Goal: Check status: Check status

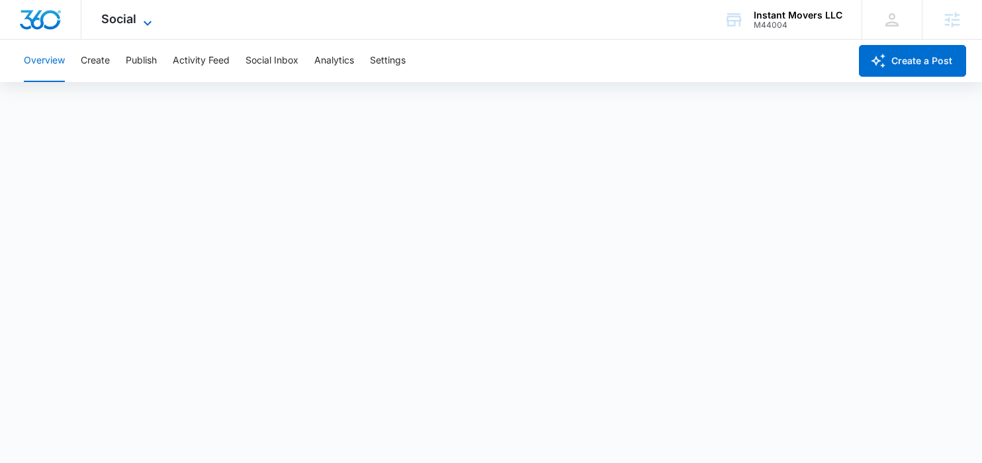
click at [130, 19] on span "Social" at bounding box center [118, 19] width 35 height 14
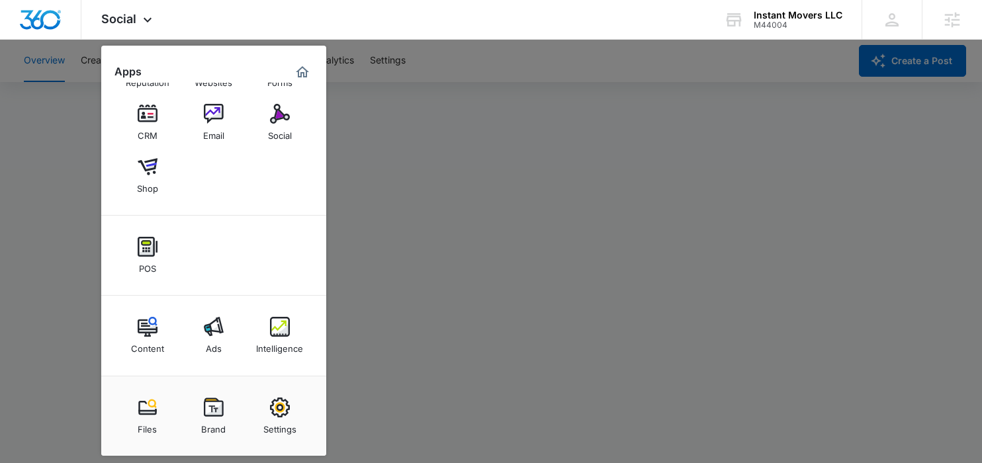
scroll to position [3, 0]
click at [222, 328] on img at bounding box center [214, 327] width 20 height 20
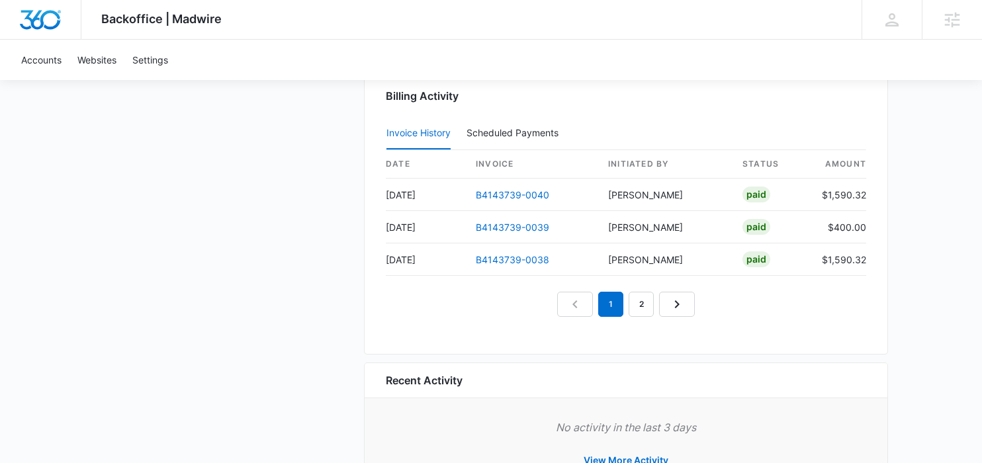
scroll to position [1382, 0]
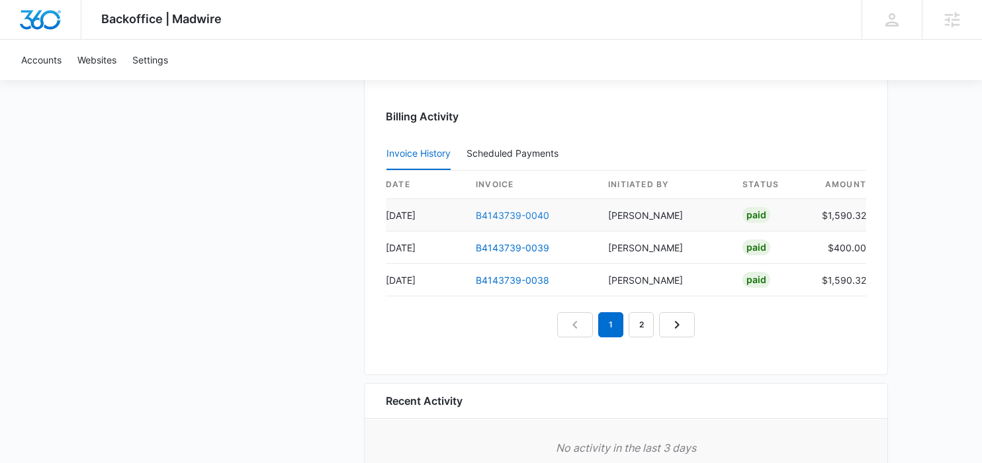
click at [494, 218] on link "B4143739-0040" at bounding box center [512, 215] width 73 height 11
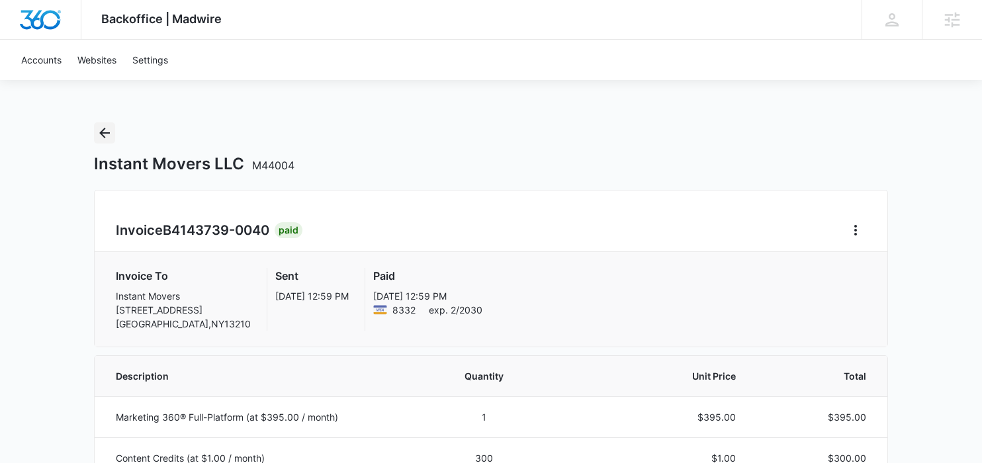
click at [97, 134] on icon "Back" at bounding box center [105, 133] width 16 height 16
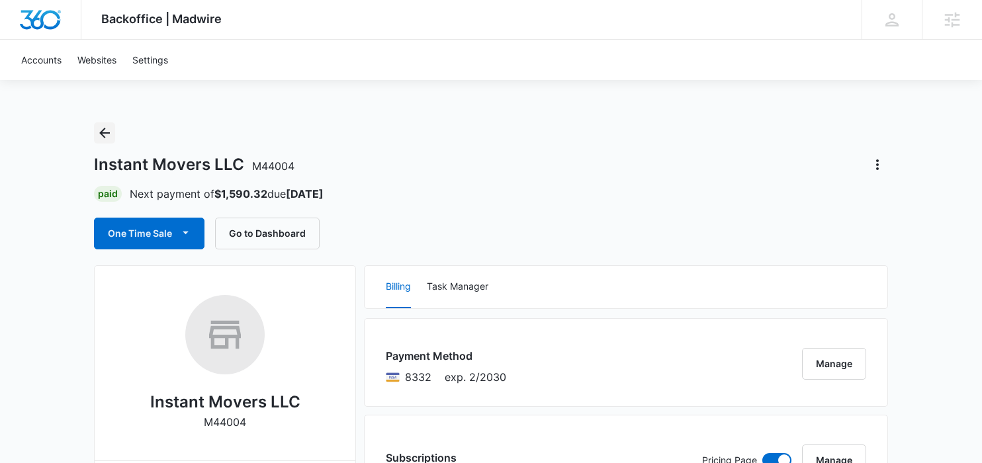
click at [101, 132] on icon "Back" at bounding box center [104, 133] width 11 height 11
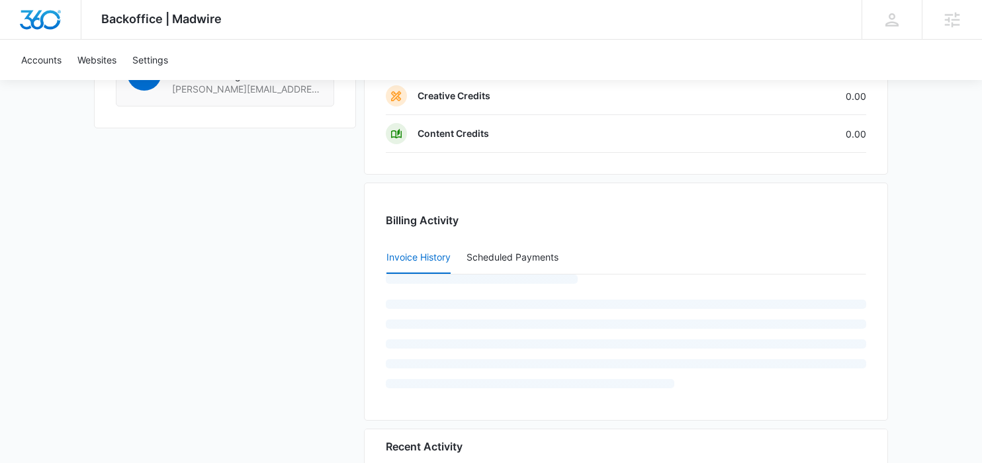
scroll to position [1370, 0]
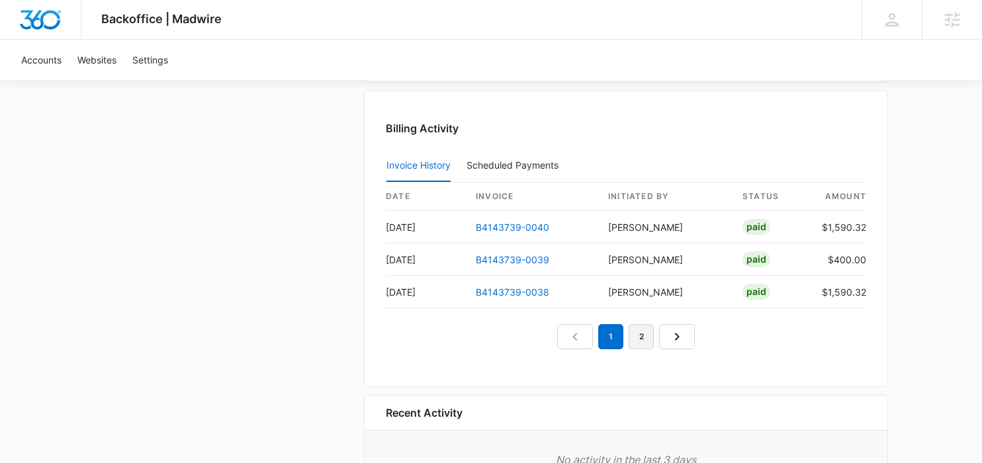
click at [630, 338] on link "2" at bounding box center [640, 336] width 25 height 25
click at [650, 335] on link "3" at bounding box center [656, 336] width 25 height 25
click at [665, 333] on link "4" at bounding box center [671, 336] width 25 height 25
click at [679, 334] on link "5" at bounding box center [686, 336] width 25 height 25
click at [696, 334] on link "6" at bounding box center [701, 336] width 25 height 25
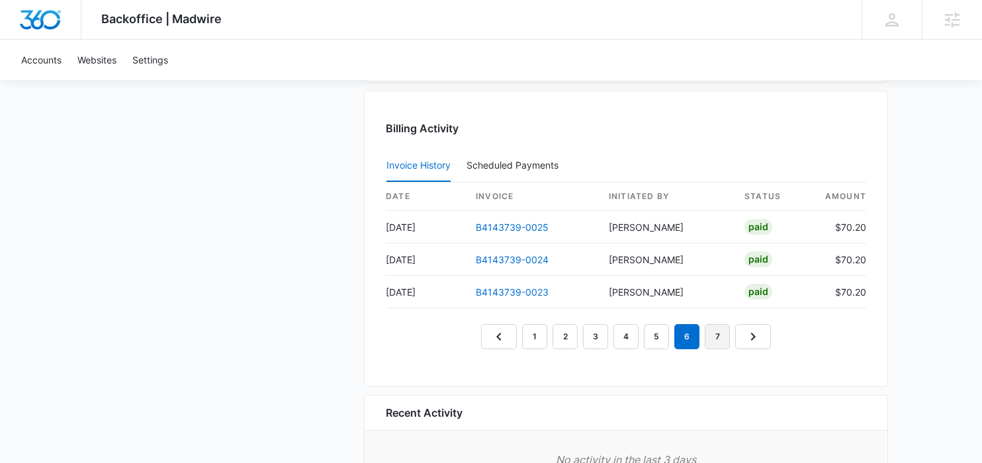
click at [710, 333] on link "7" at bounding box center [716, 336] width 25 height 25
click at [728, 335] on link "8" at bounding box center [732, 336] width 25 height 25
click at [511, 259] on link "B4143739-0018" at bounding box center [512, 259] width 72 height 11
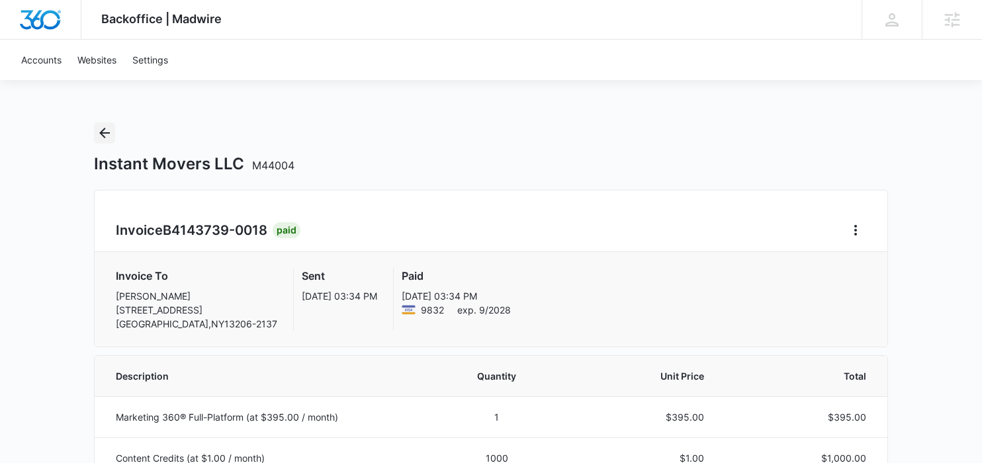
drag, startPoint x: 99, startPoint y: 134, endPoint x: 110, endPoint y: 125, distance: 14.2
click at [100, 136] on icon "Back" at bounding box center [105, 133] width 16 height 16
